Goal: Task Accomplishment & Management: Complete application form

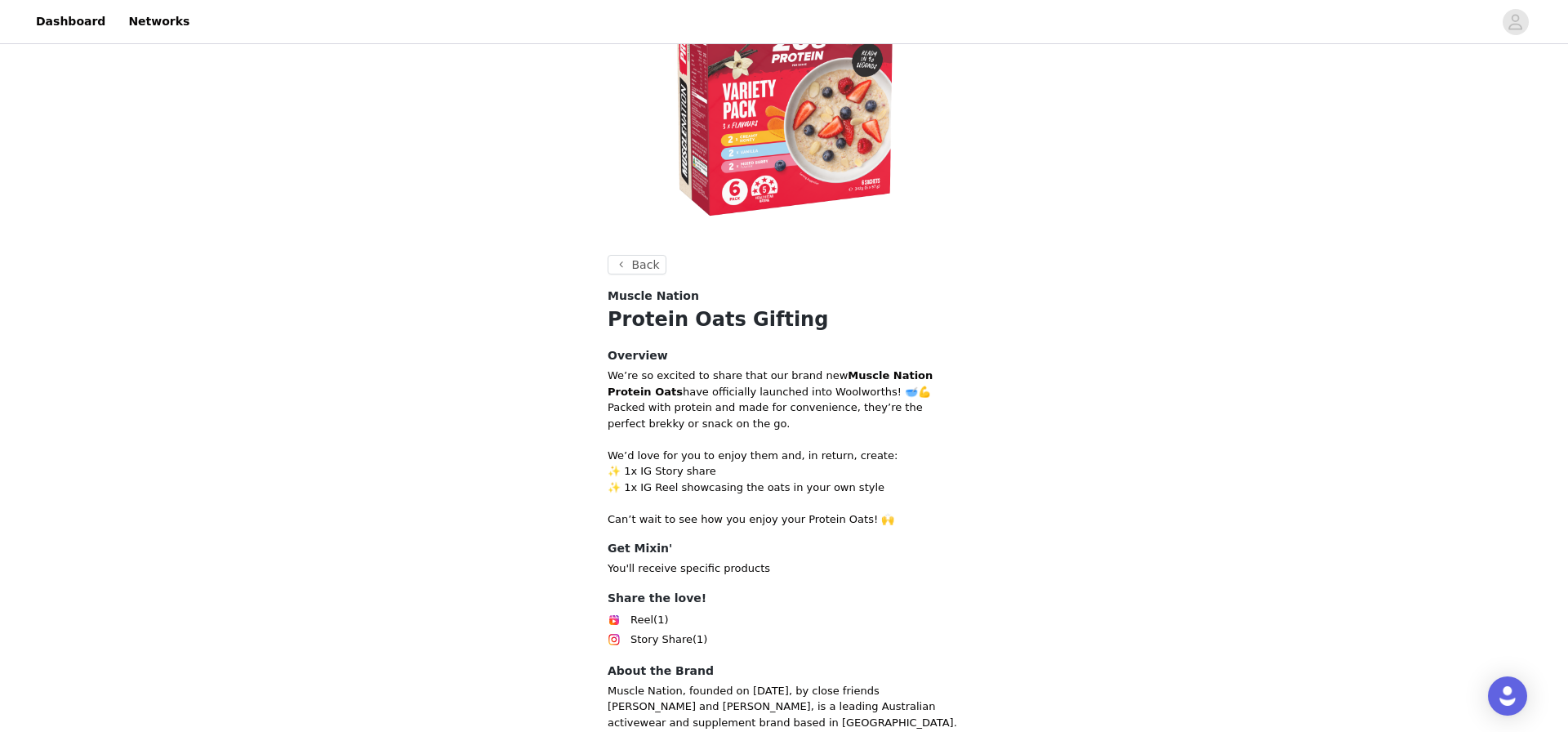
scroll to position [419, 0]
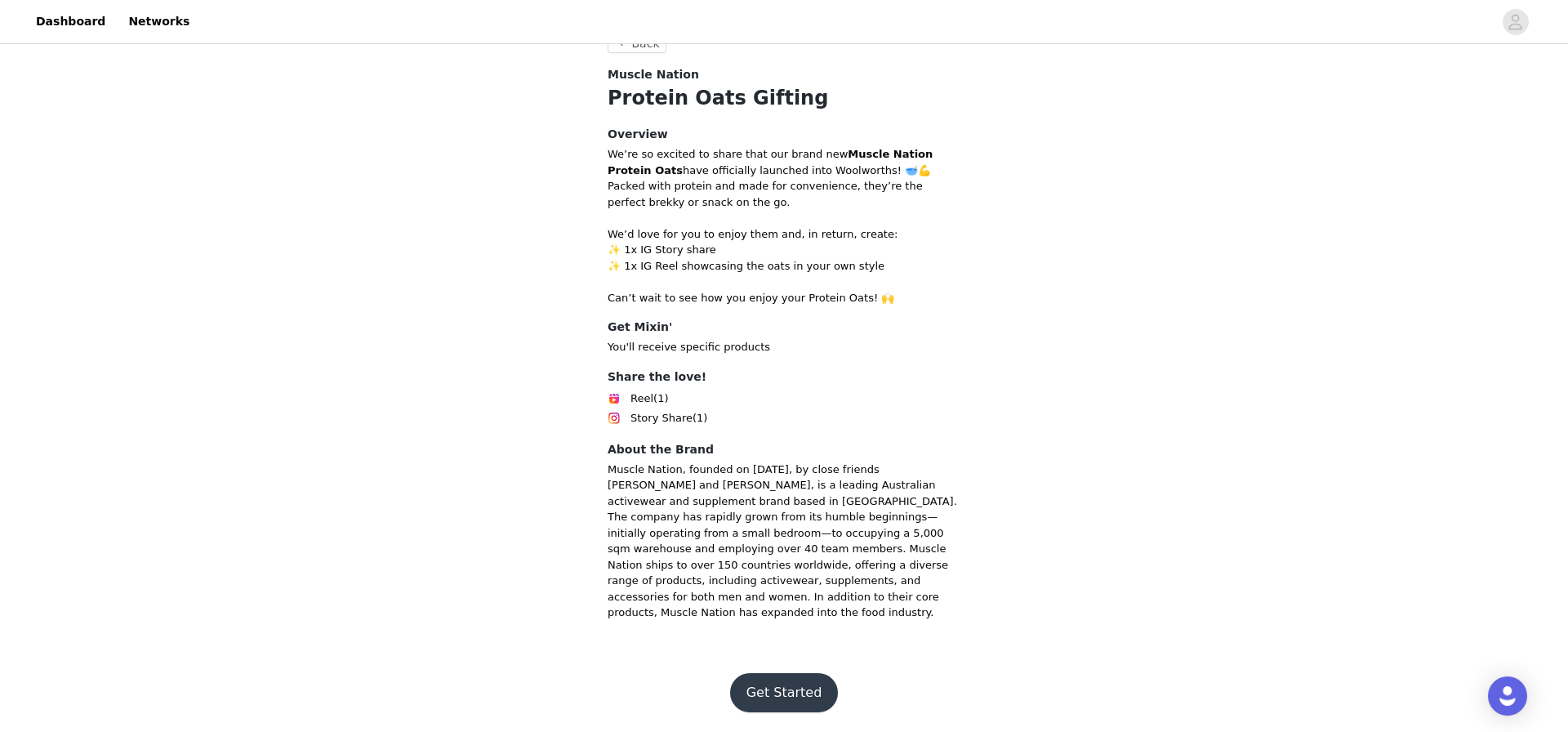
click at [810, 686] on button "Get Started" at bounding box center [784, 691] width 108 height 39
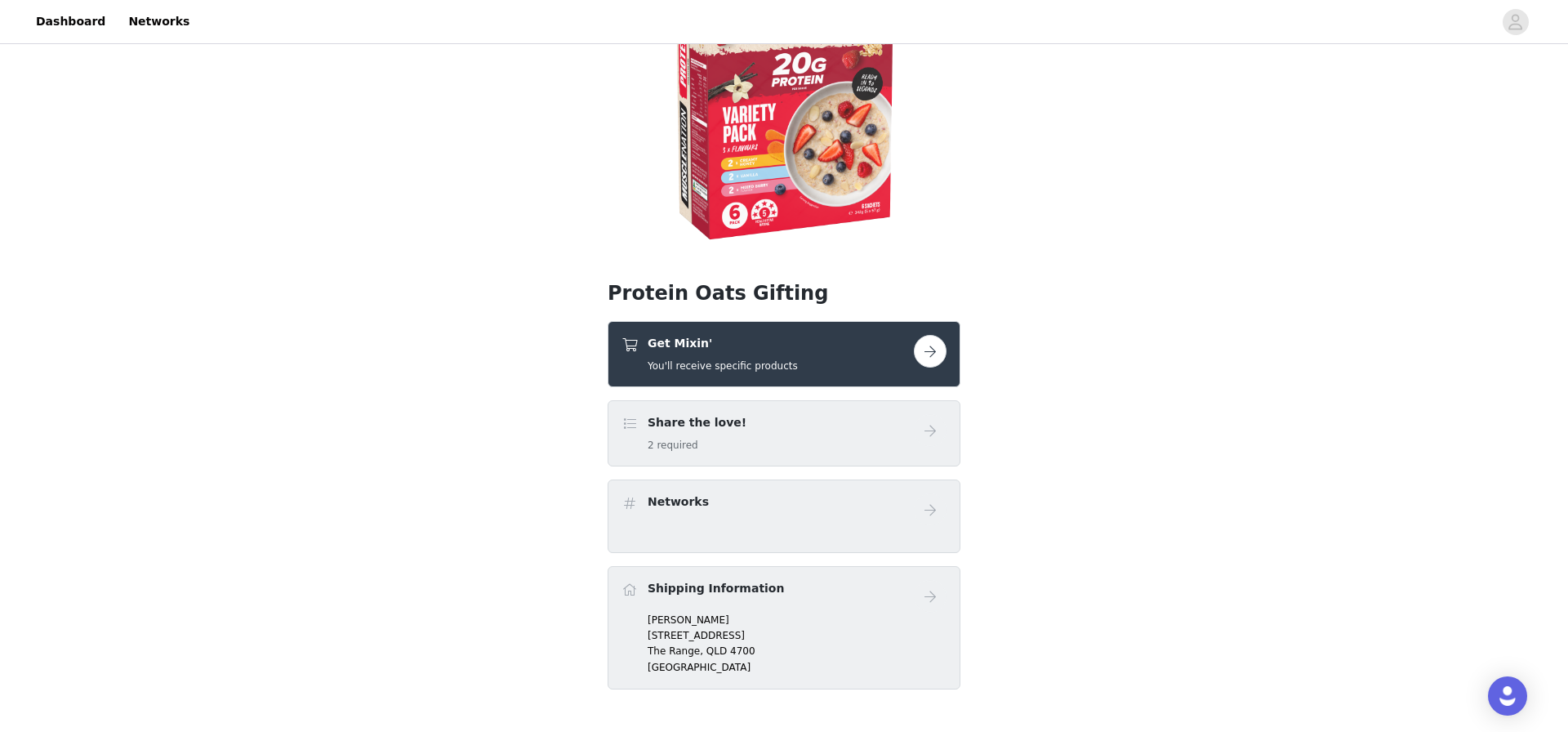
scroll to position [270, 0]
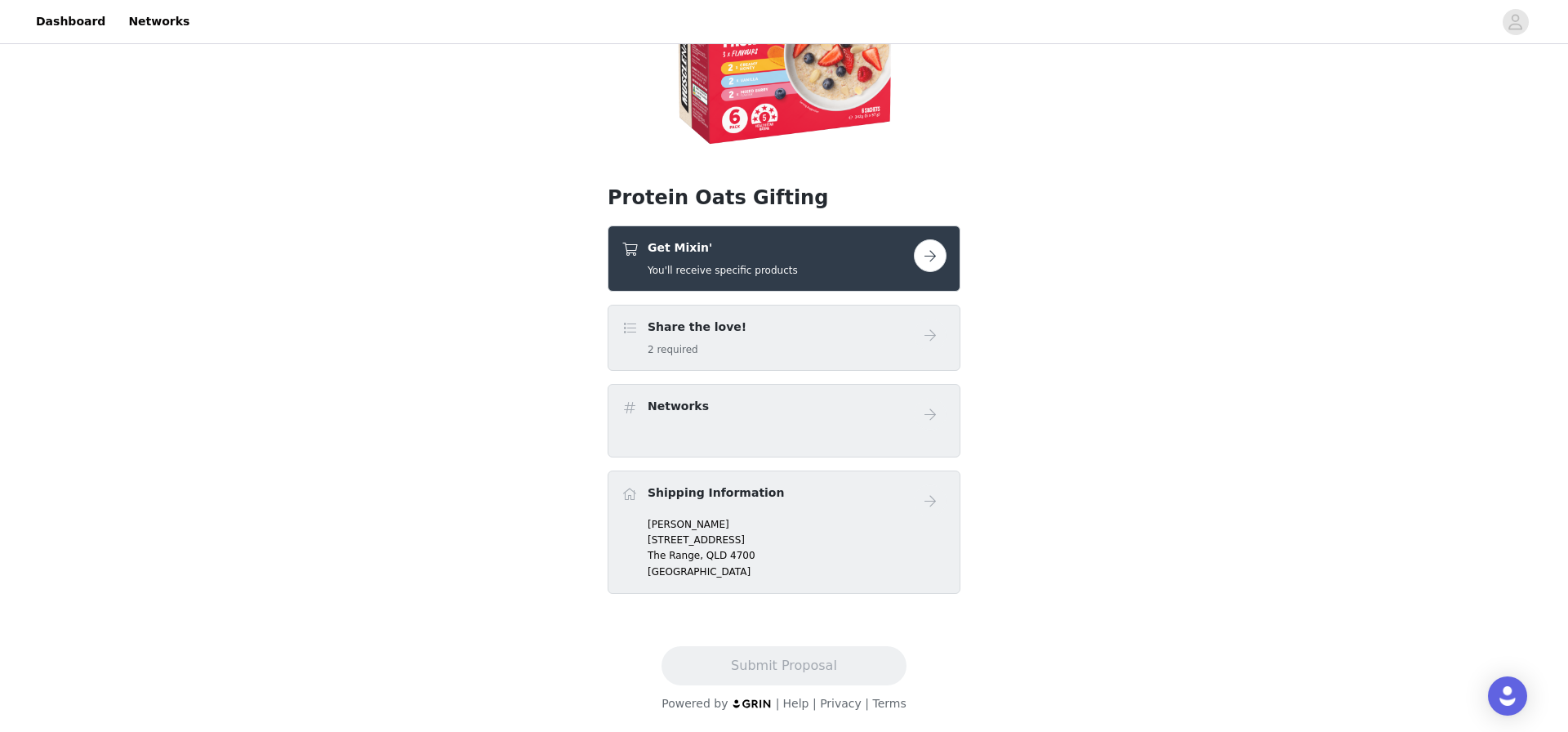
click at [772, 282] on div "Get Mixin' You'll receive specific products" at bounding box center [784, 258] width 353 height 66
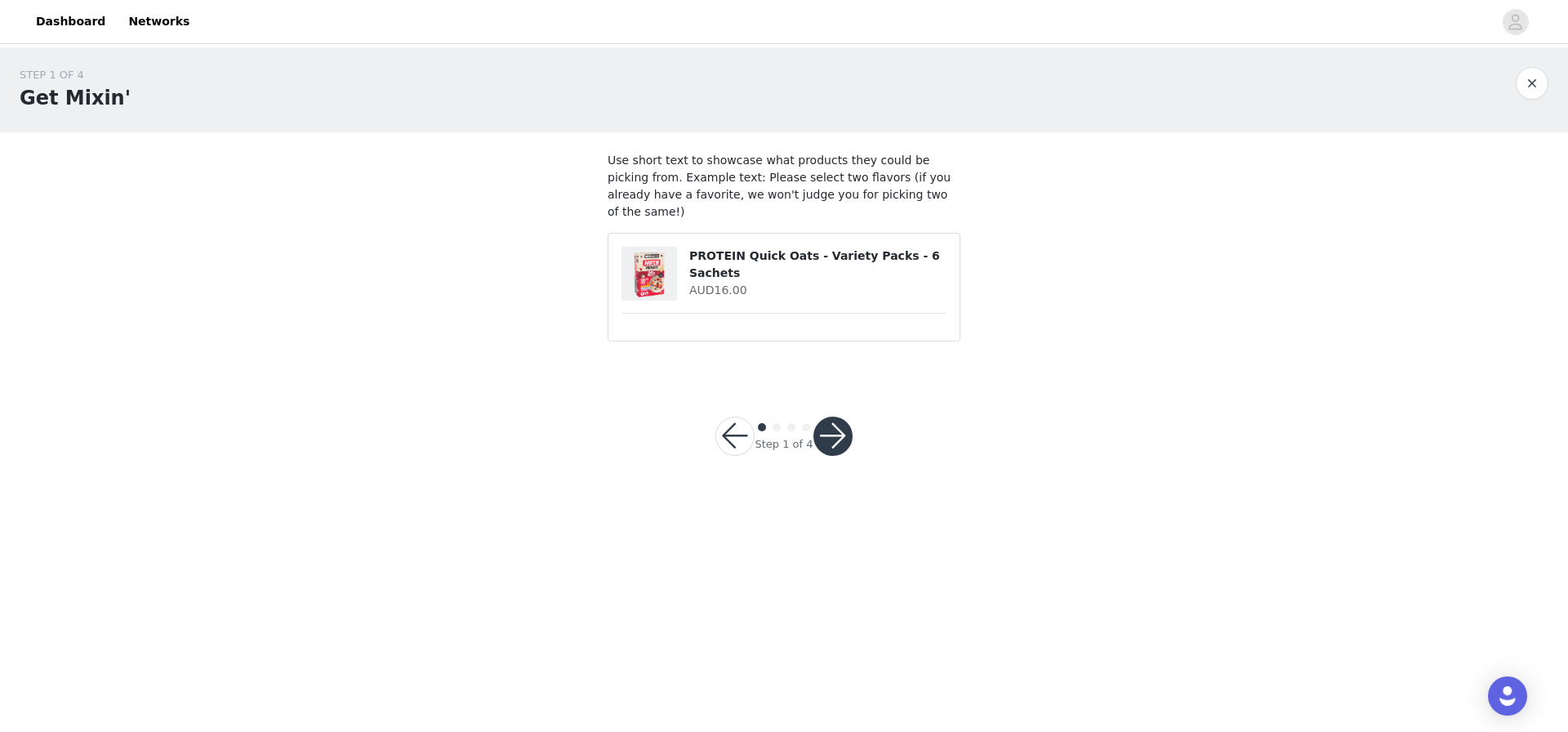
click at [830, 429] on button "button" at bounding box center [832, 435] width 39 height 39
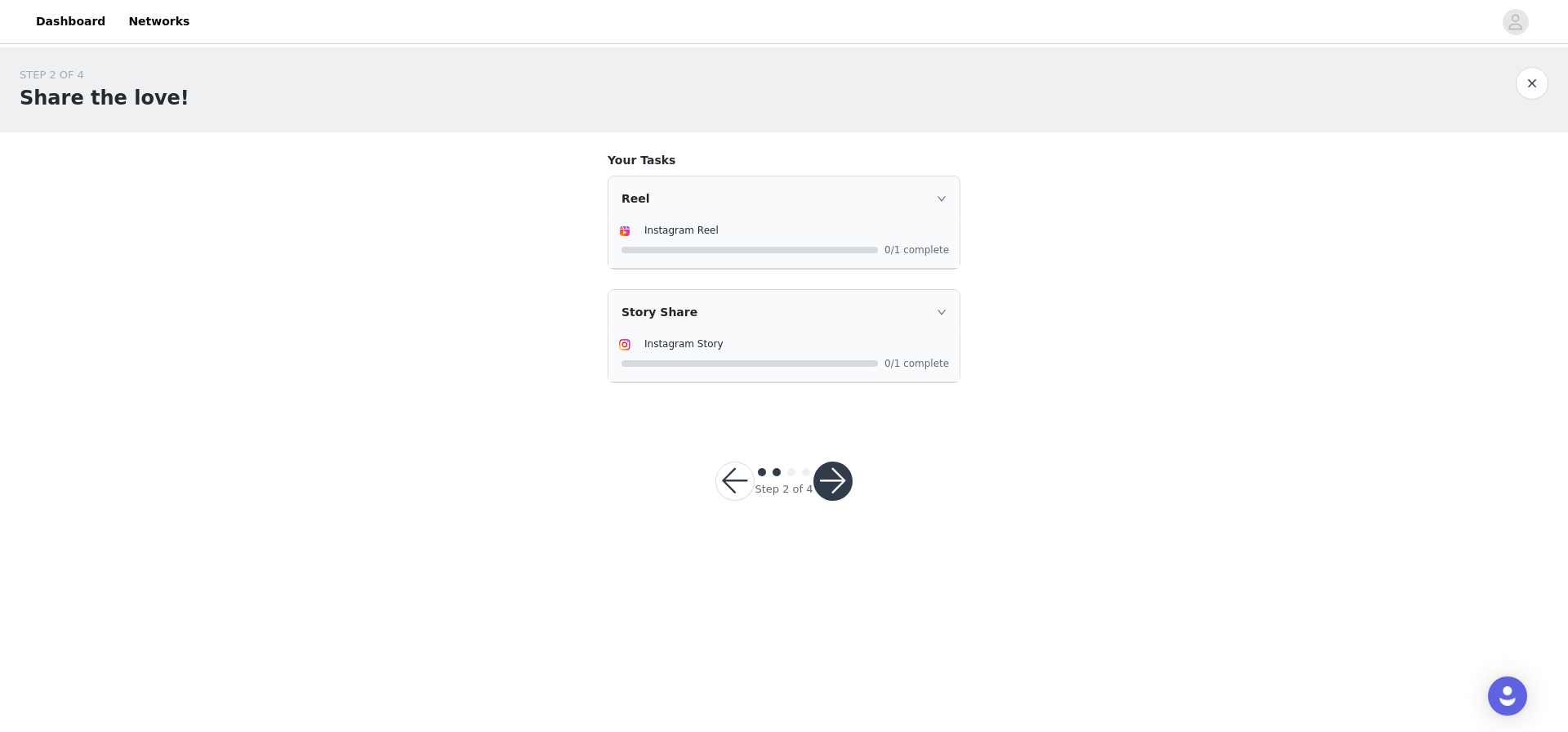
click at [839, 241] on div at bounding box center [785, 249] width 328 height 17
click at [937, 217] on div "Reel" at bounding box center [784, 198] width 351 height 44
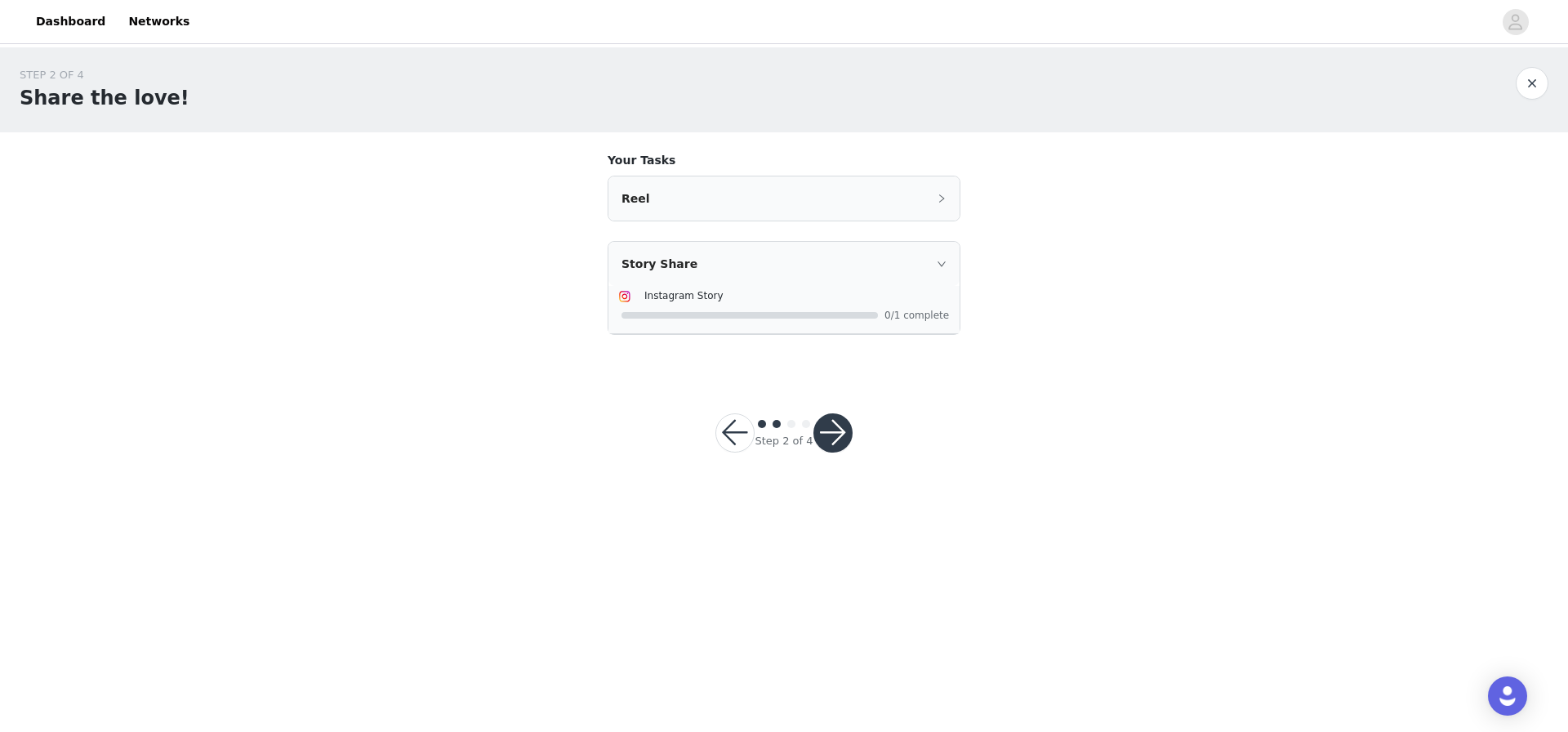
click at [834, 429] on button "button" at bounding box center [832, 432] width 39 height 39
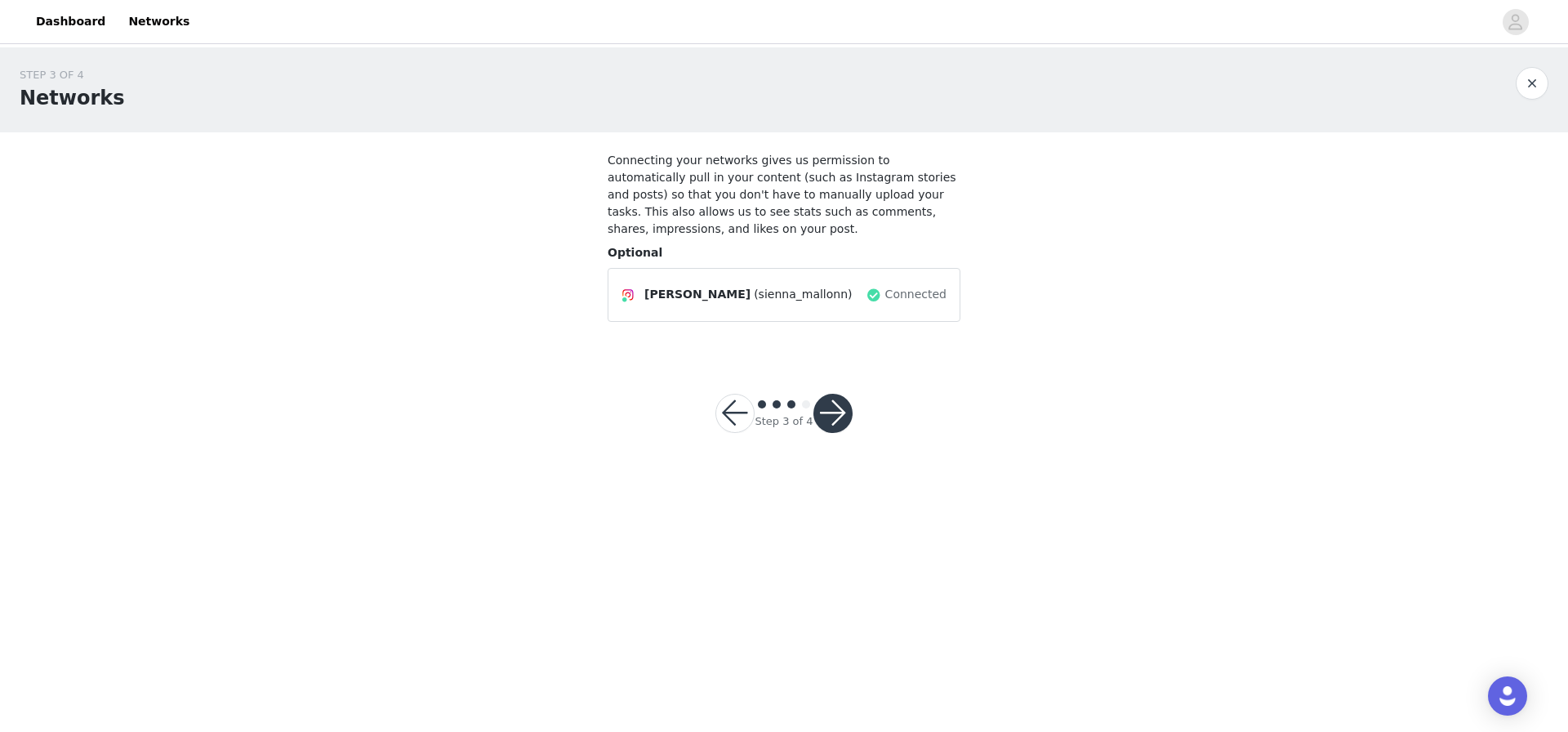
click at [828, 418] on button "button" at bounding box center [832, 413] width 39 height 39
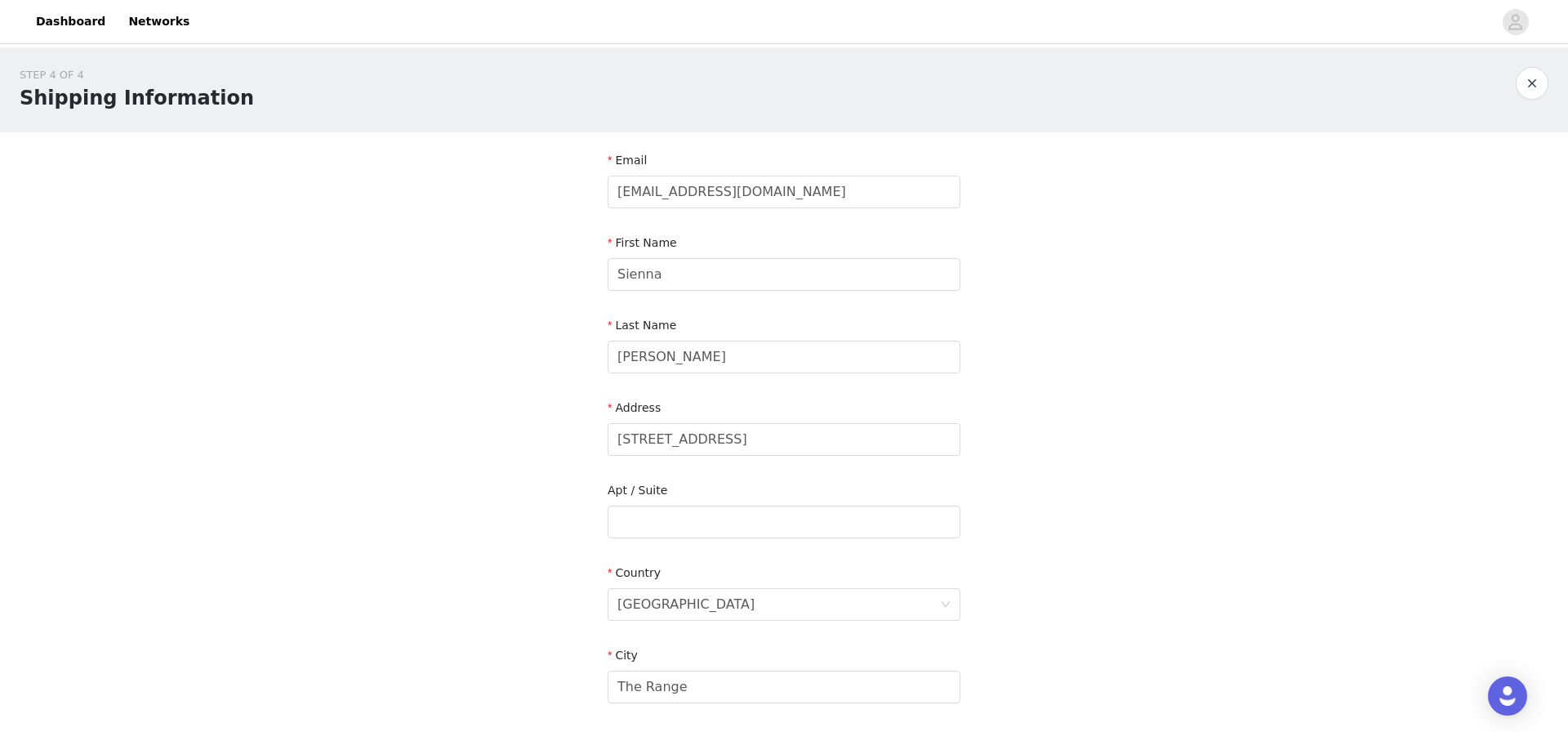
scroll to position [382, 0]
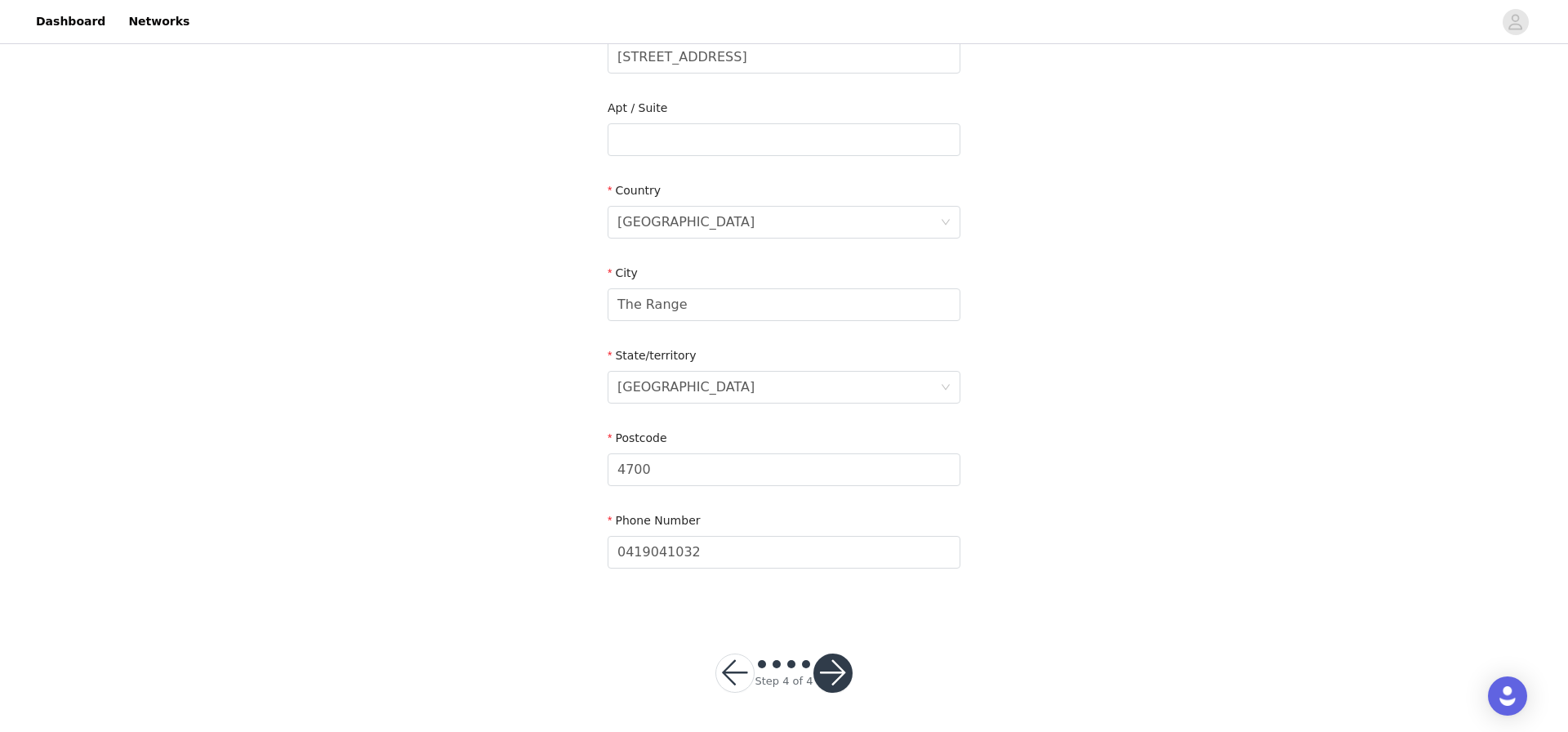
click at [836, 671] on button "button" at bounding box center [832, 673] width 39 height 39
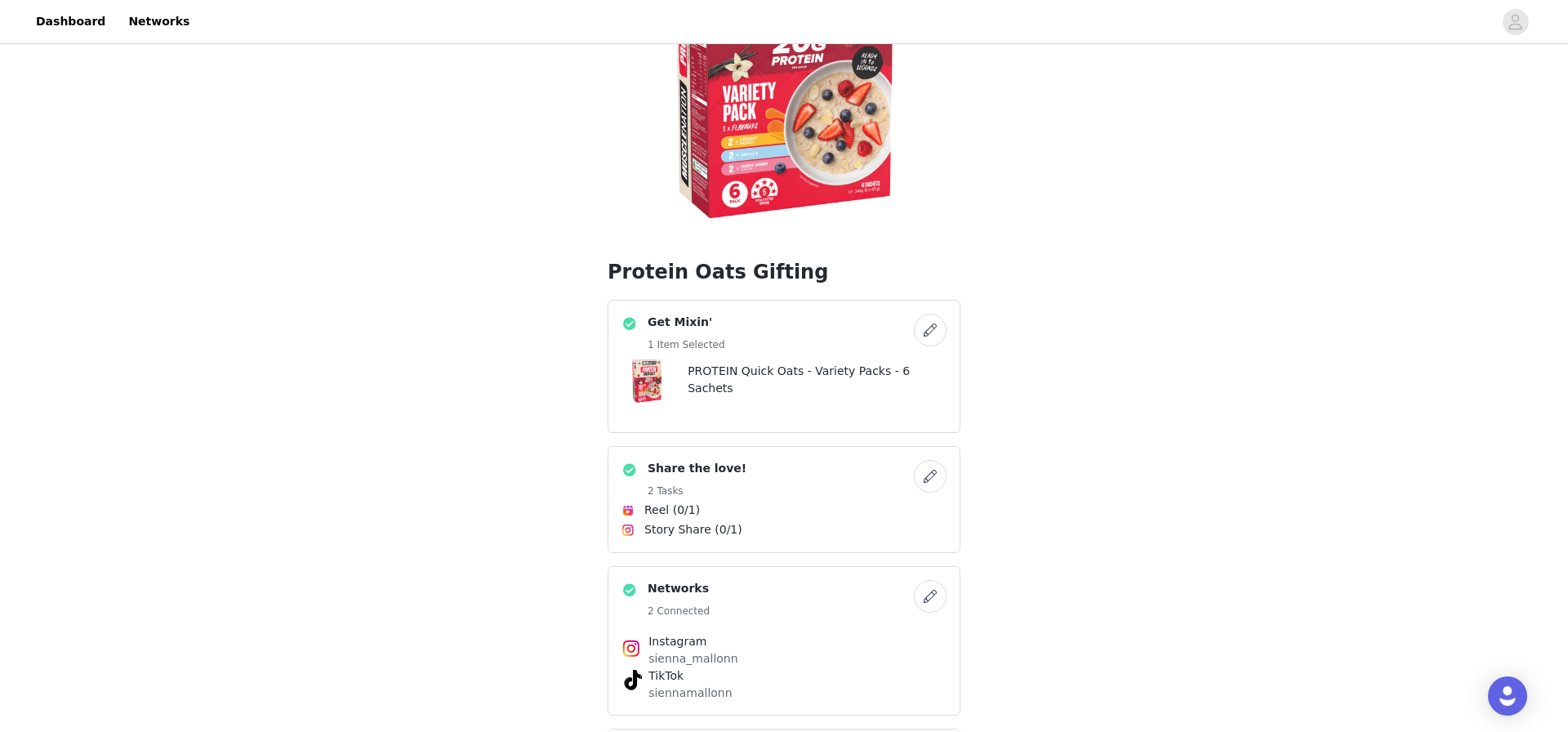
scroll to position [453, 0]
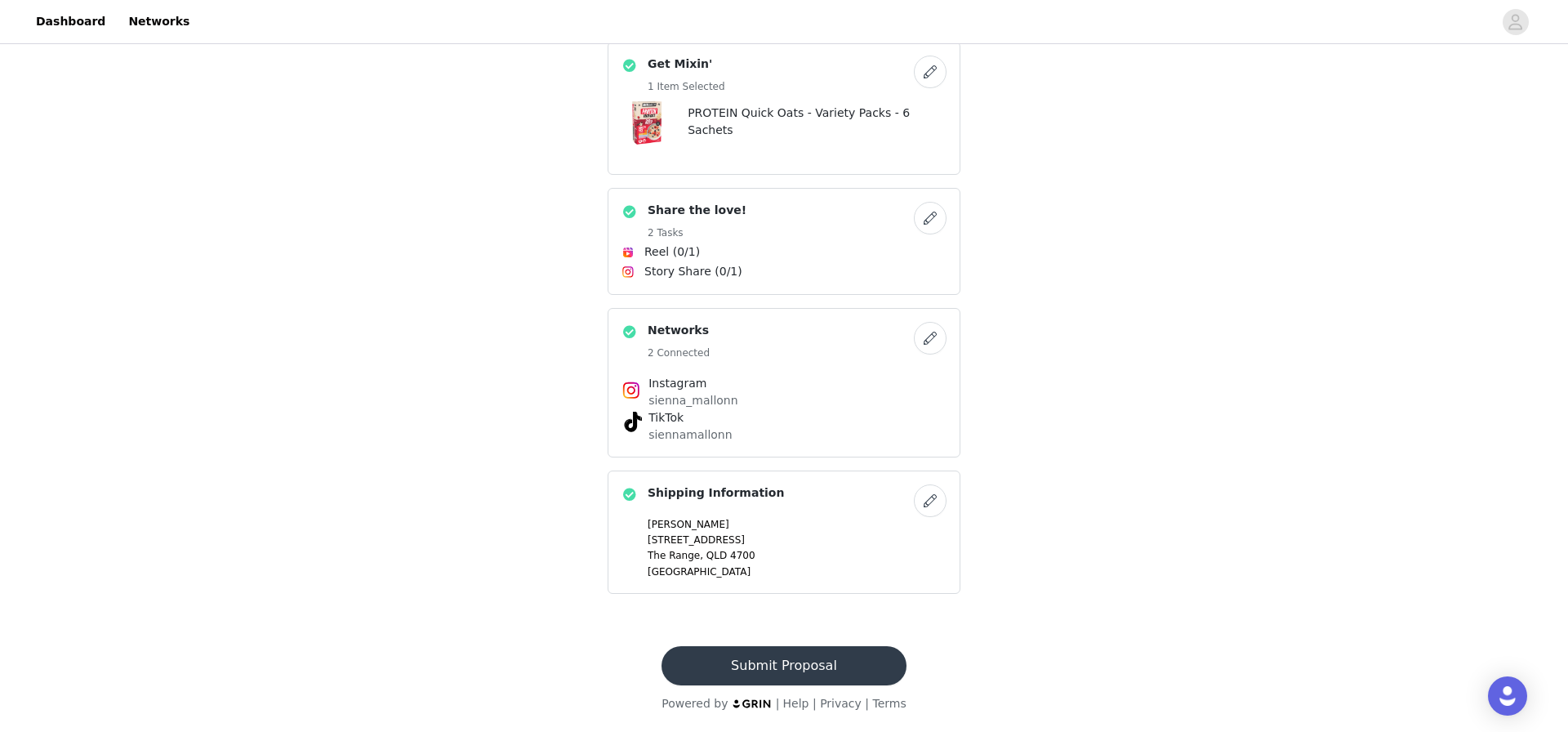
click at [844, 661] on button "Submit Proposal" at bounding box center [784, 664] width 244 height 39
